Goal: Task Accomplishment & Management: Use online tool/utility

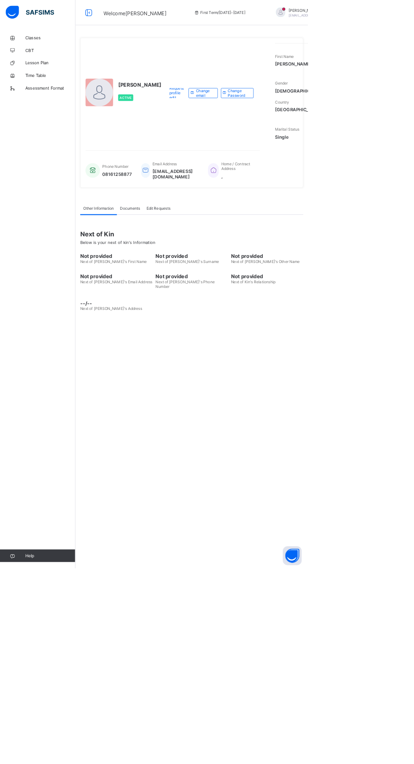
click at [377, 435] on div "Other Information Documents Edit Requests Other Information More Options Next o…" at bounding box center [258, 347] width 300 height 176
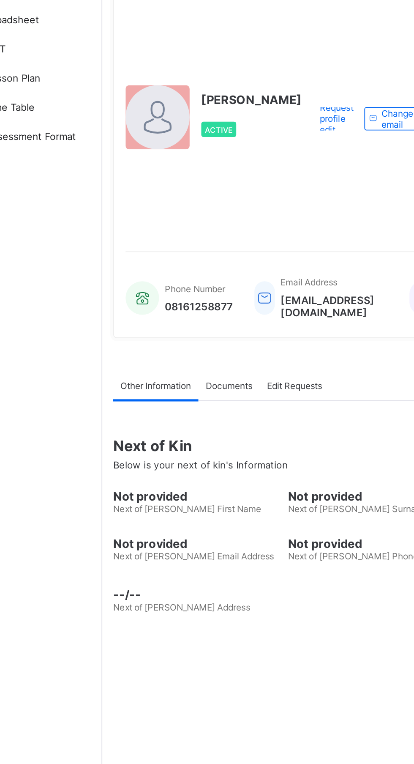
click at [222, 192] on div "Request profile edit Change email Change Password" at bounding box center [284, 125] width 124 height 134
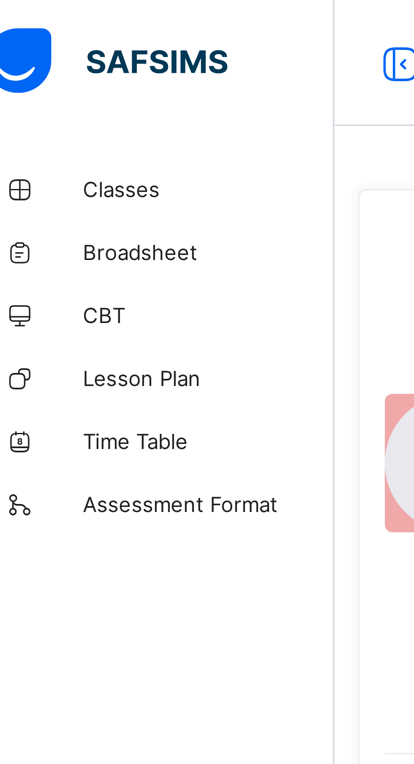
click at [46, 52] on span "Classes" at bounding box center [68, 50] width 68 height 7
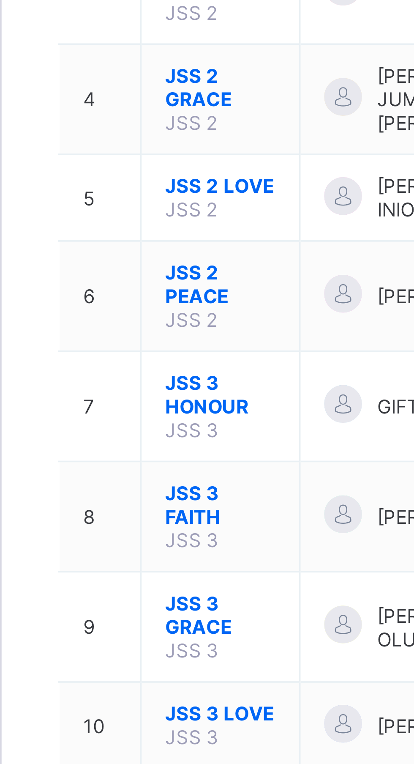
click at [153, 296] on span "JSS 3 HONOUR" at bounding box center [160, 302] width 30 height 13
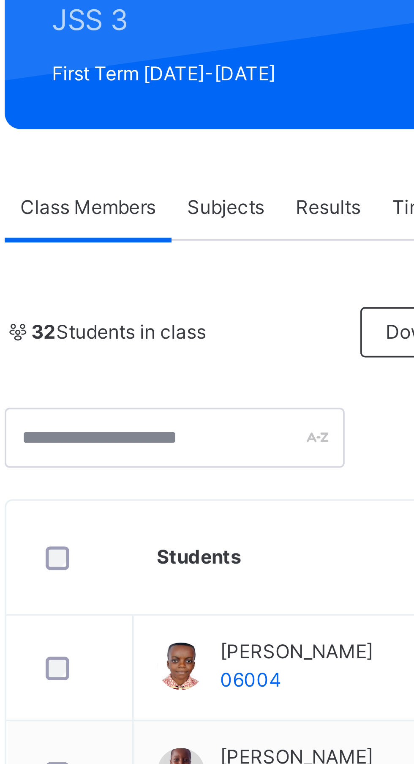
click at [178, 191] on span "Subjects" at bounding box center [176, 192] width 21 height 8
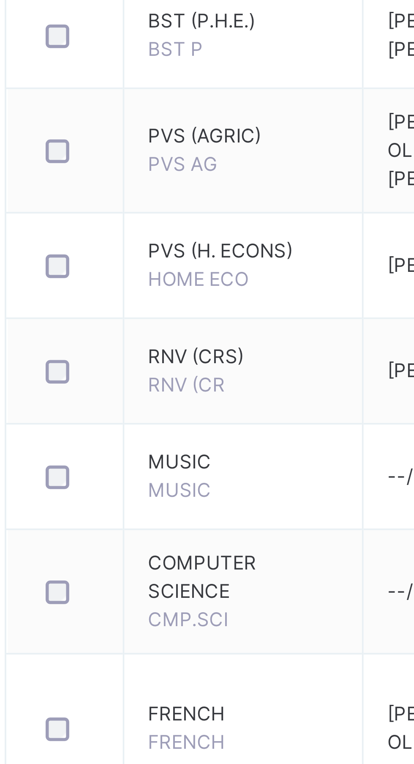
click at [170, 722] on span "FRENCH" at bounding box center [165, 722] width 21 height 6
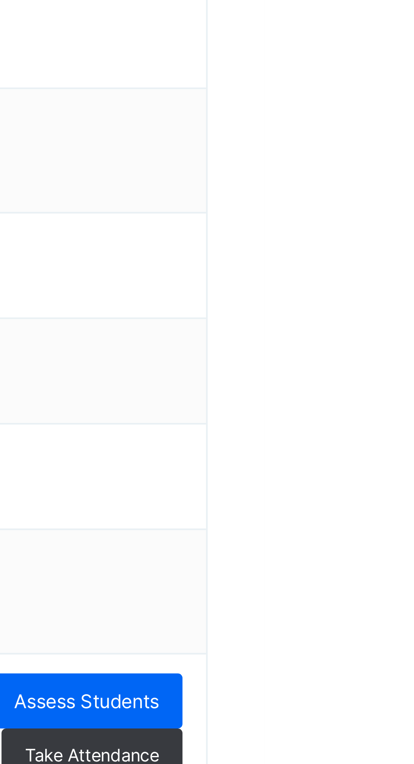
click at [383, 710] on span "Assess Students" at bounding box center [366, 711] width 39 height 8
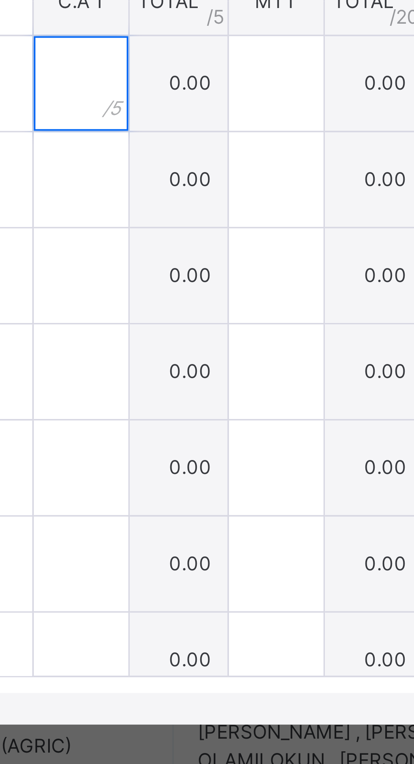
click at [201, 394] on input "text" at bounding box center [187, 381] width 25 height 25
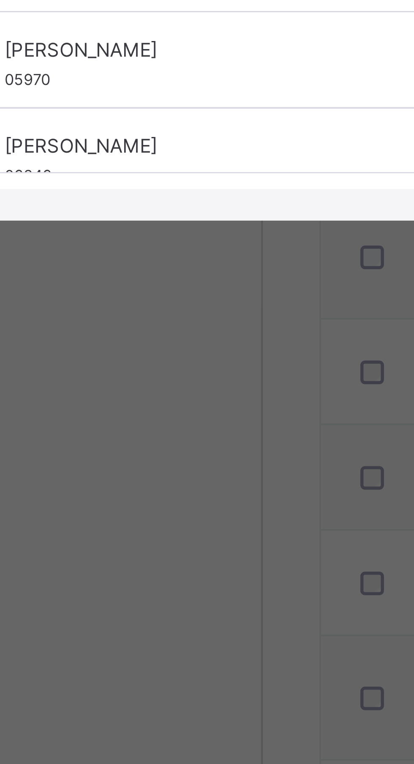
click at [122, 549] on div "[PERSON_NAME] 06246" at bounding box center [92, 535] width 166 height 25
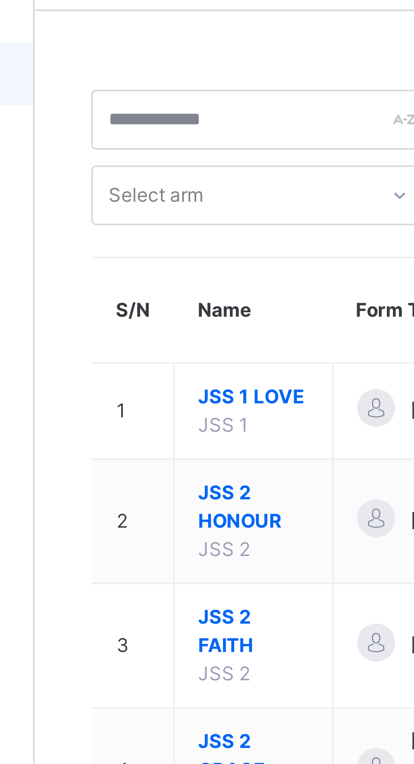
click at [156, 169] on span "JSS 2 HONOUR" at bounding box center [160, 166] width 30 height 15
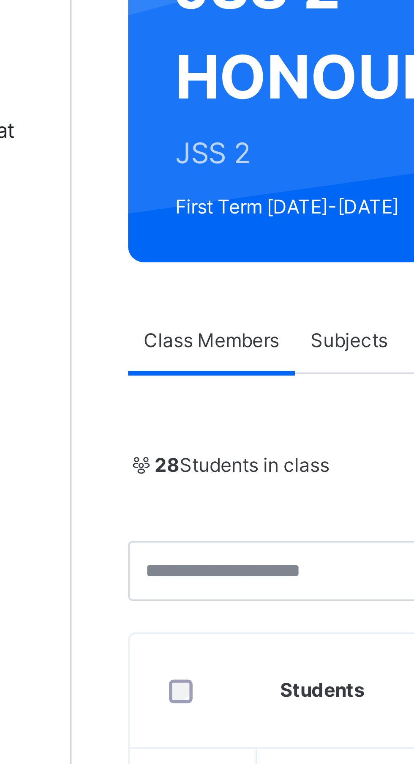
click at [180, 194] on span "Subjects" at bounding box center [176, 192] width 21 height 8
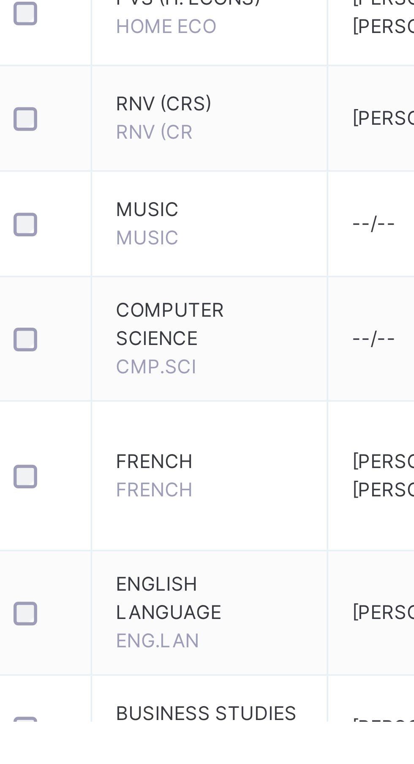
click at [167, 712] on td "FRENCH FRENCH" at bounding box center [180, 698] width 63 height 40
click at [173, 704] on span "FRENCH" at bounding box center [165, 701] width 21 height 6
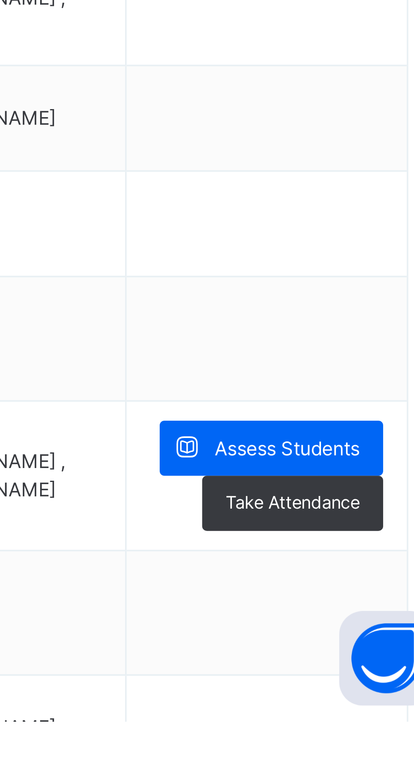
click at [382, 695] on span "Assess Students" at bounding box center [366, 691] width 39 height 8
